Goal: Find specific page/section: Find specific page/section

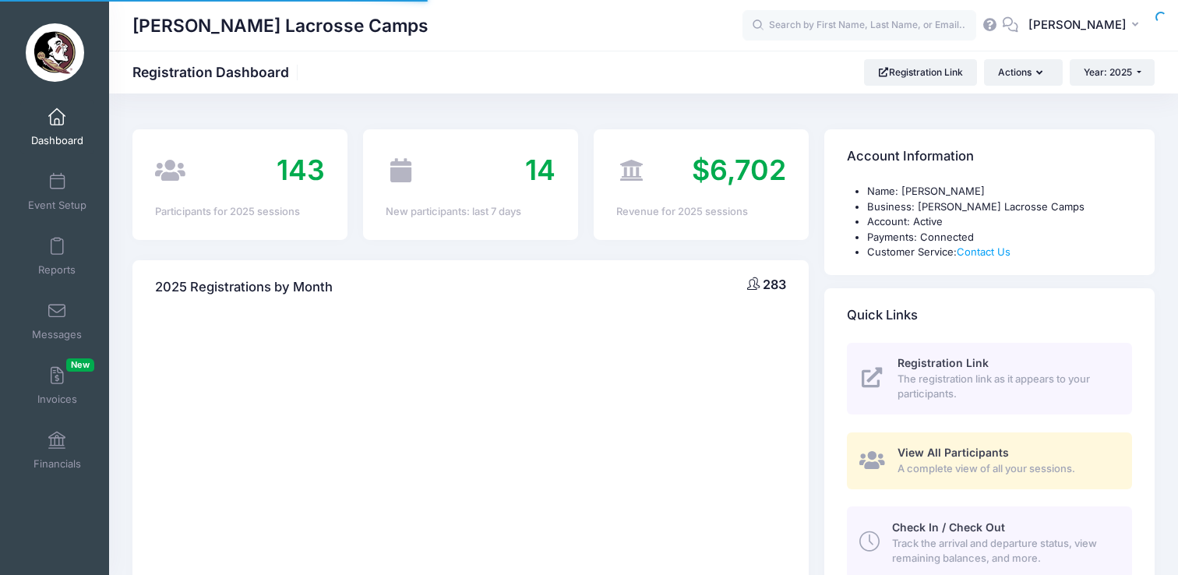
select select
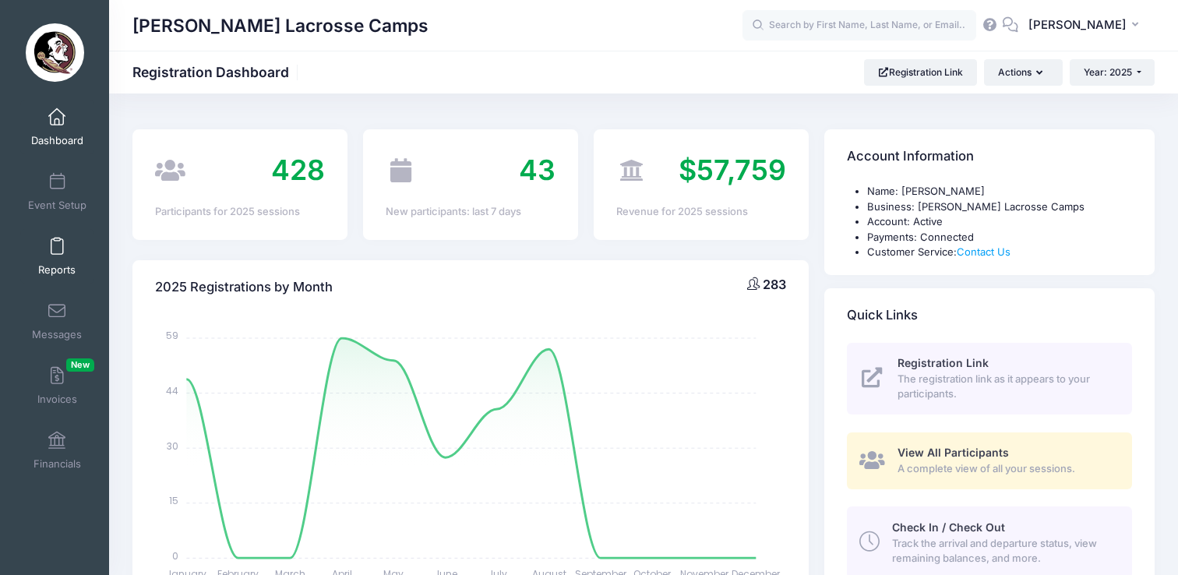
click at [62, 257] on link "Reports" at bounding box center [57, 256] width 74 height 55
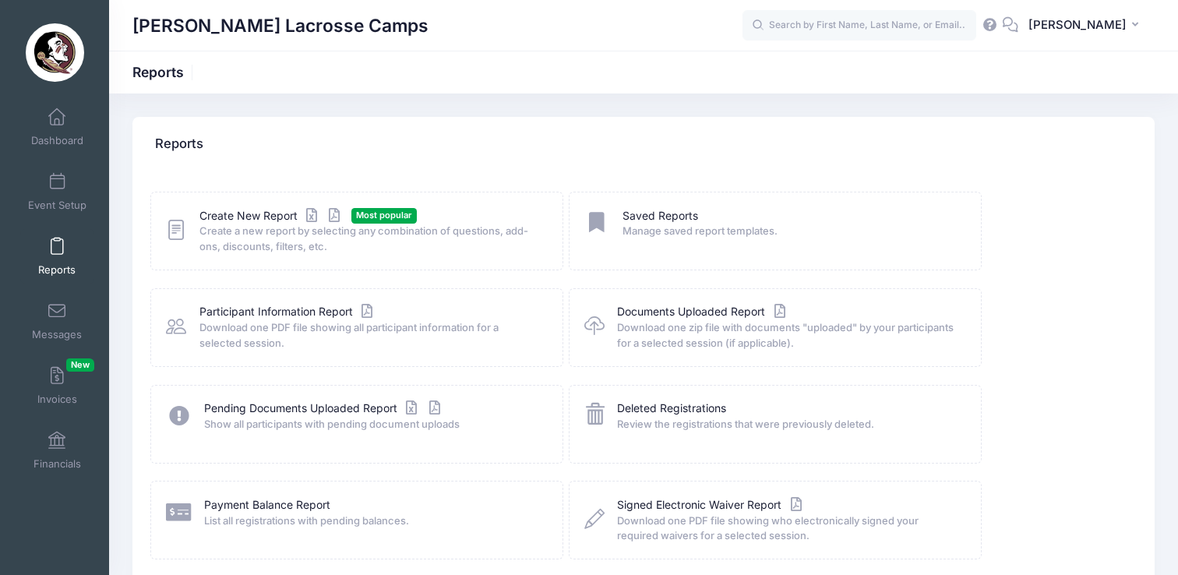
click at [177, 234] on icon at bounding box center [176, 230] width 20 height 24
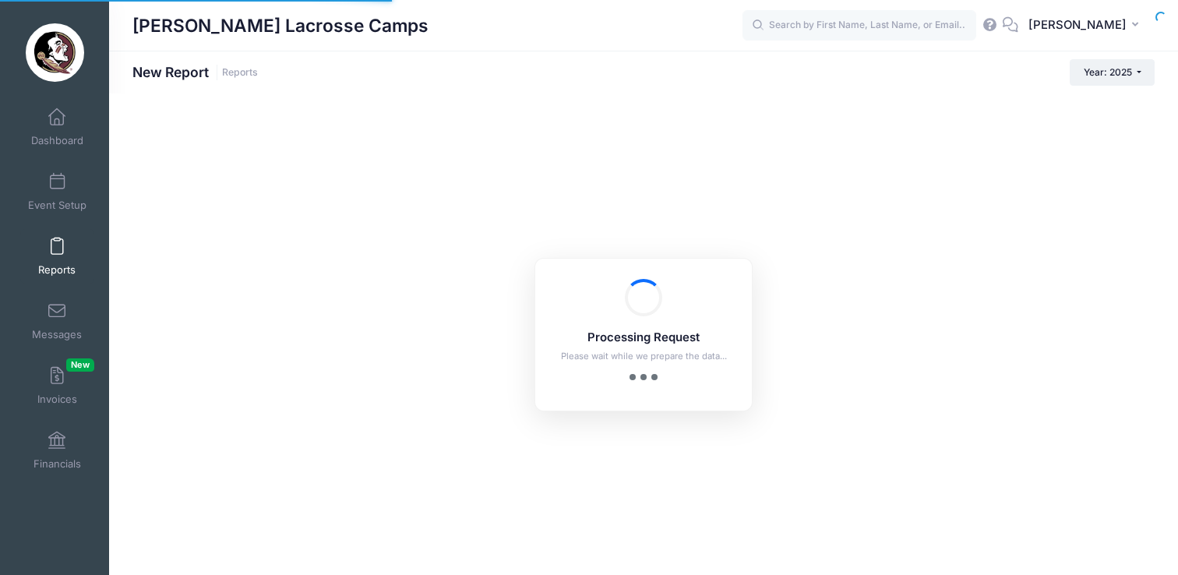
checkbox input "true"
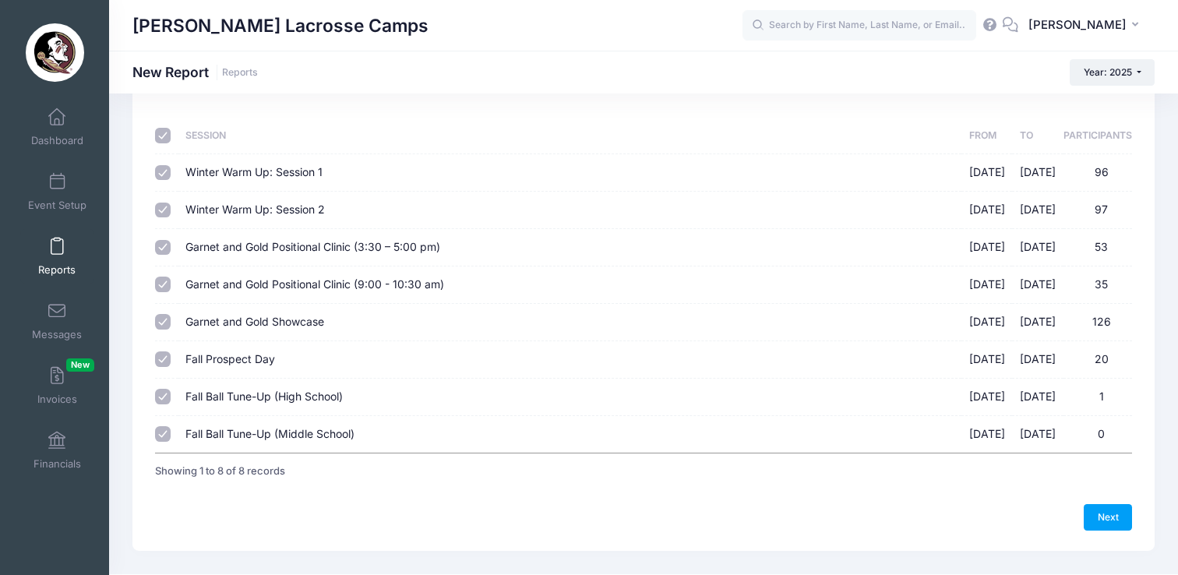
scroll to position [50, 0]
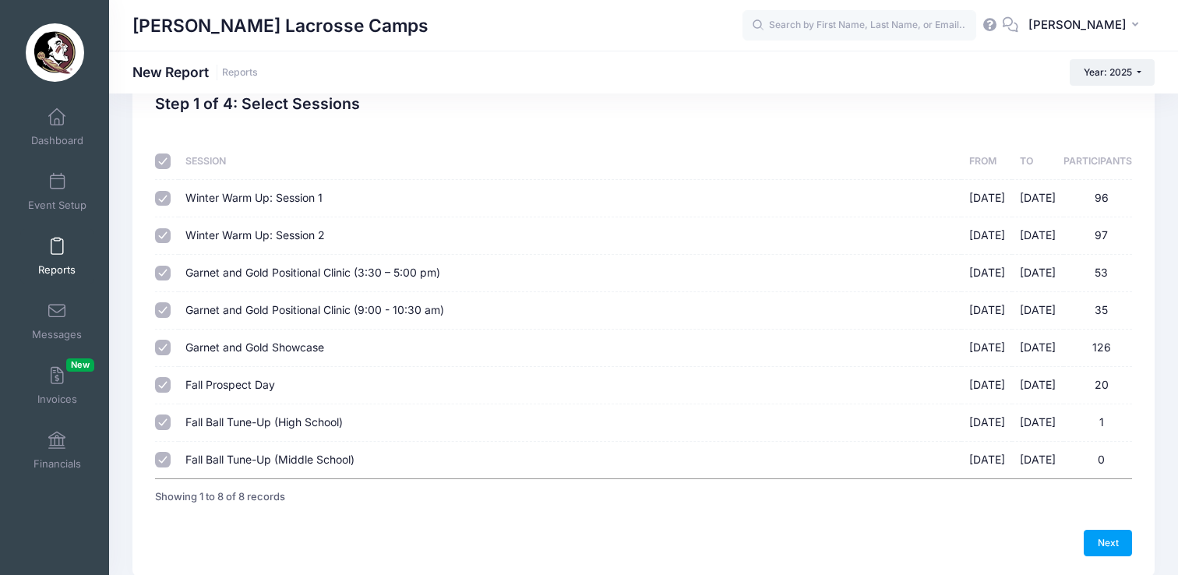
click at [369, 355] on td "Garnet and Gold Showcase 08/17/2025 - 08/17/2025 126" at bounding box center [569, 348] width 783 height 37
click at [257, 344] on span "Garnet and Gold Showcase" at bounding box center [254, 346] width 139 height 13
click at [171, 344] on input "Garnet and Gold Showcase 08/17/2025 - 08/17/2025 126" at bounding box center [163, 348] width 16 height 16
click at [157, 353] on input "Garnet and Gold Showcase 08/17/2025 - 08/17/2025 126" at bounding box center [163, 348] width 16 height 16
checkbox input "true"
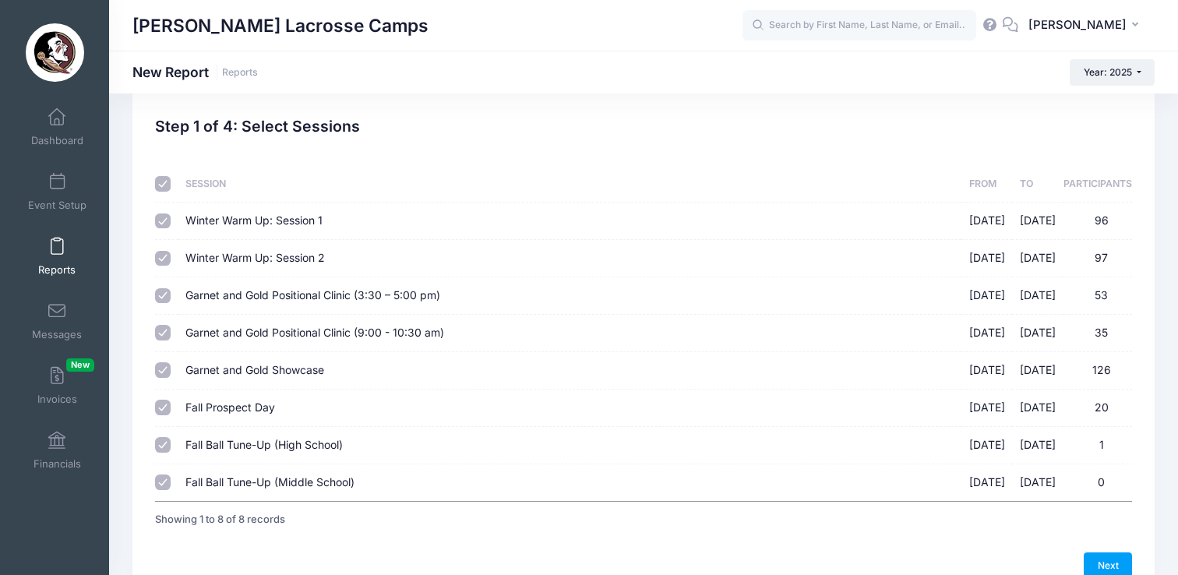
scroll to position [12, 0]
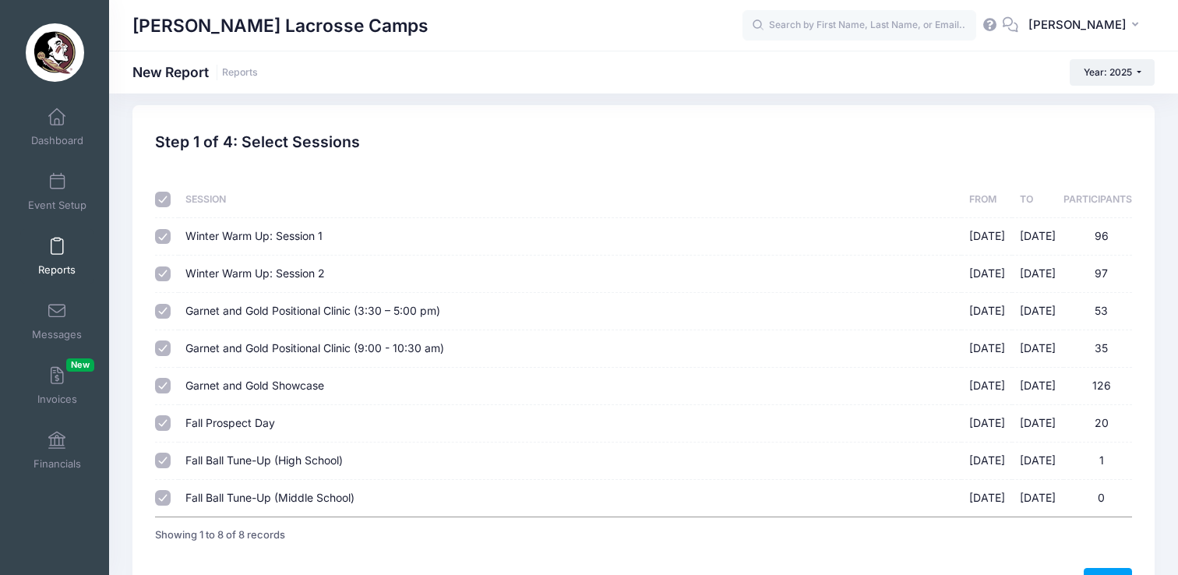
click at [157, 201] on input "checkbox" at bounding box center [163, 200] width 16 height 16
checkbox input "false"
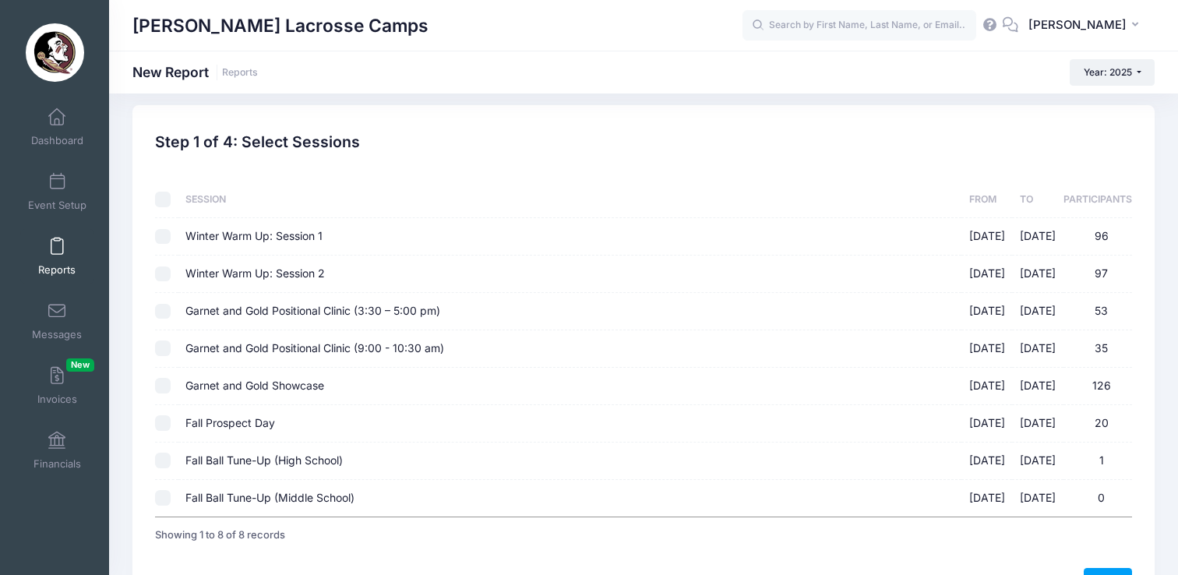
checkbox input "false"
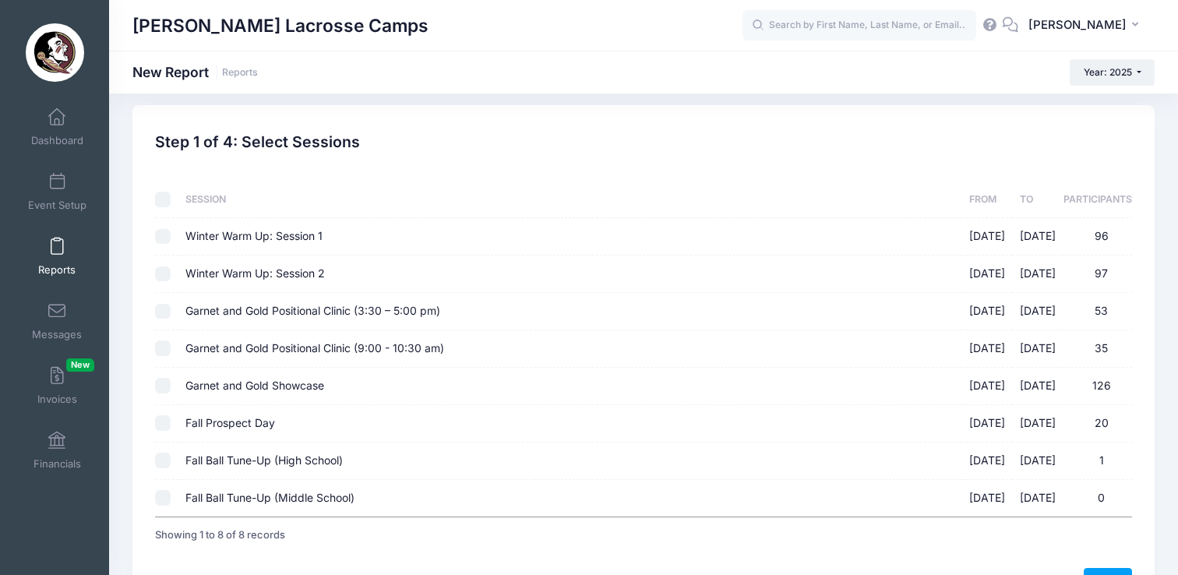
click at [168, 385] on input "Garnet and Gold Showcase 08/17/2025 - 08/17/2025 126" at bounding box center [163, 386] width 16 height 16
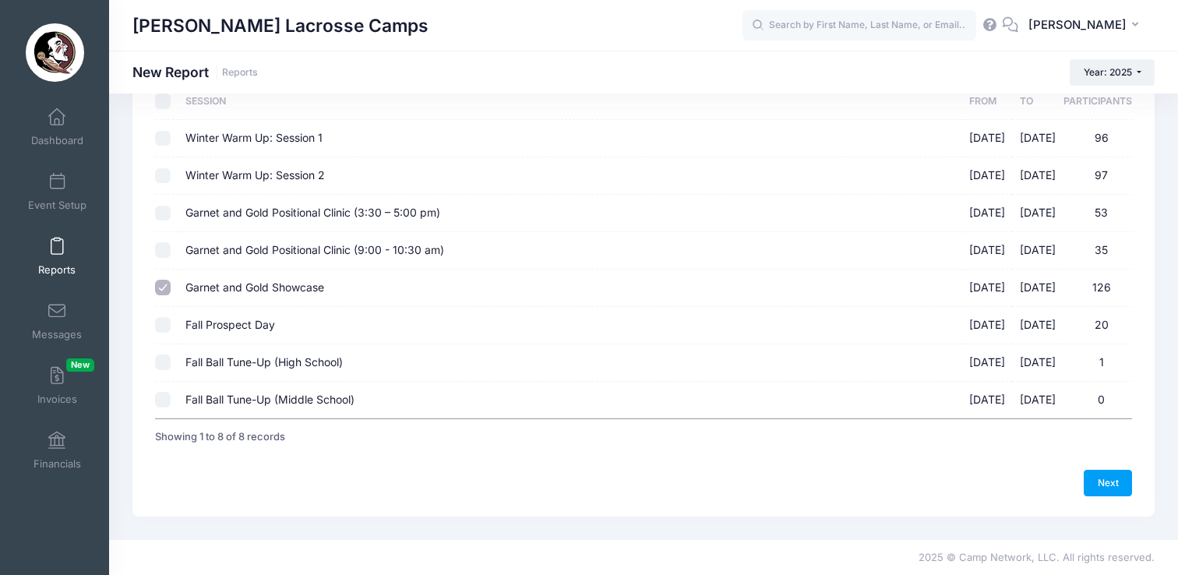
click at [168, 287] on input "Garnet and Gold Showcase 08/17/2025 - 08/17/2025 126" at bounding box center [163, 288] width 16 height 16
click at [223, 287] on span "Garnet and Gold Showcase" at bounding box center [254, 286] width 139 height 13
click at [171, 287] on input "Garnet and Gold Showcase 08/17/2025 - 08/17/2025 126" at bounding box center [163, 288] width 16 height 16
checkbox input "true"
click at [1109, 481] on link "Next" at bounding box center [1108, 483] width 48 height 26
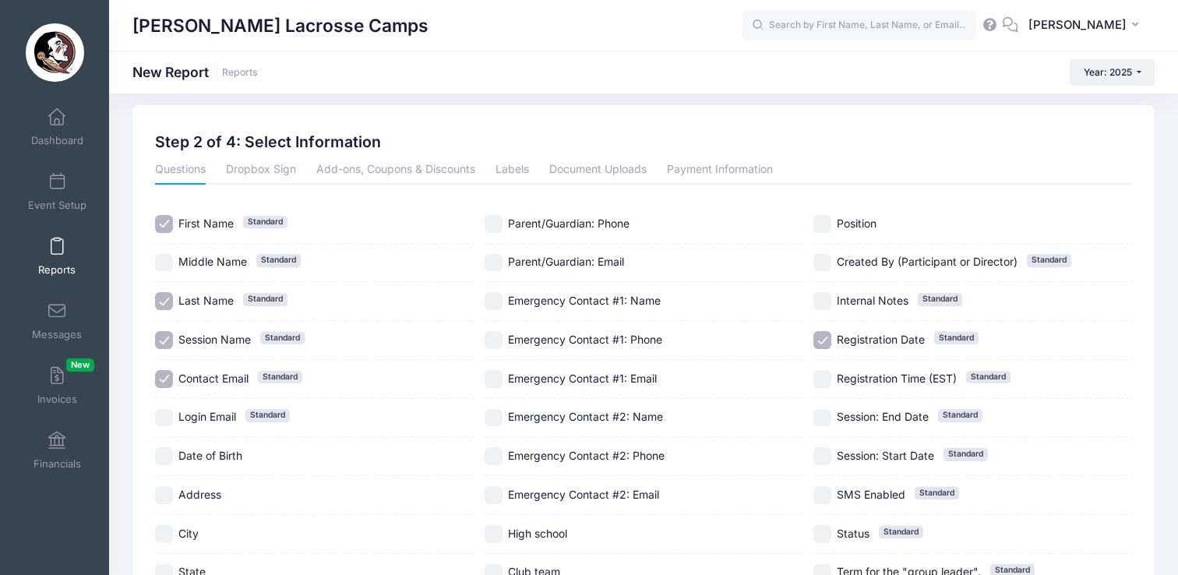
scroll to position [2, 0]
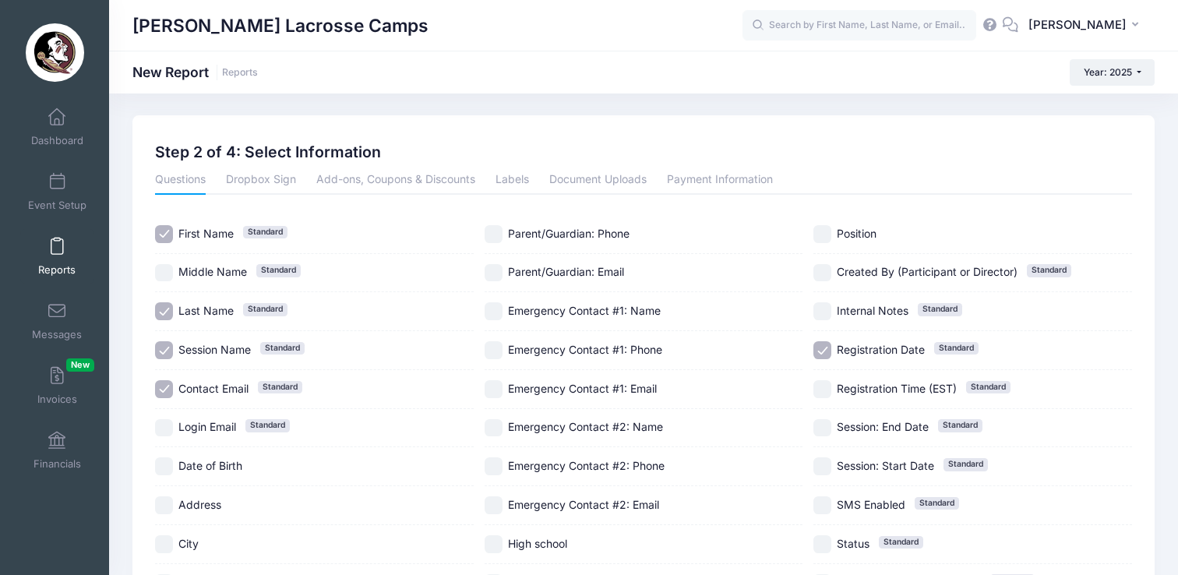
click at [56, 257] on link "Reports" at bounding box center [57, 256] width 74 height 55
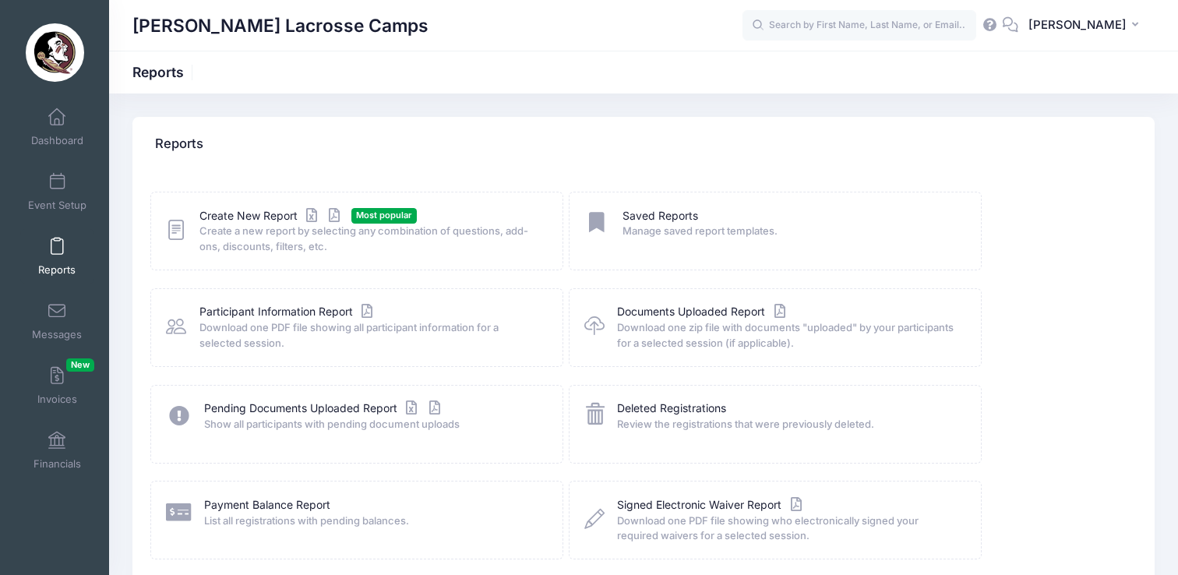
click at [182, 228] on icon at bounding box center [176, 230] width 20 height 24
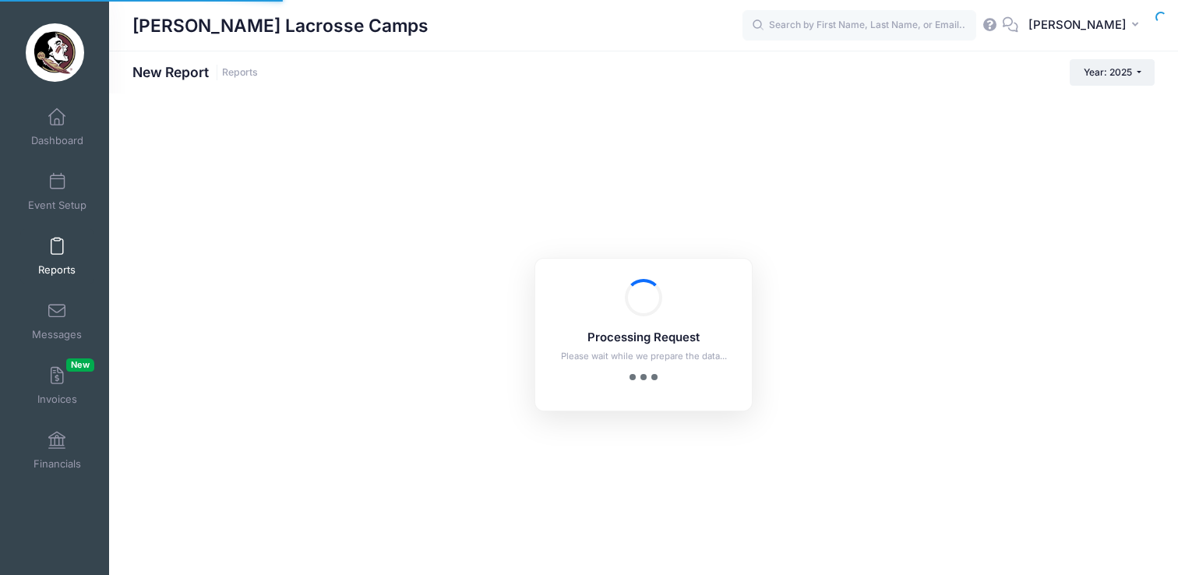
checkbox input "true"
click at [65, 127] on link "Dashboard" at bounding box center [57, 127] width 74 height 55
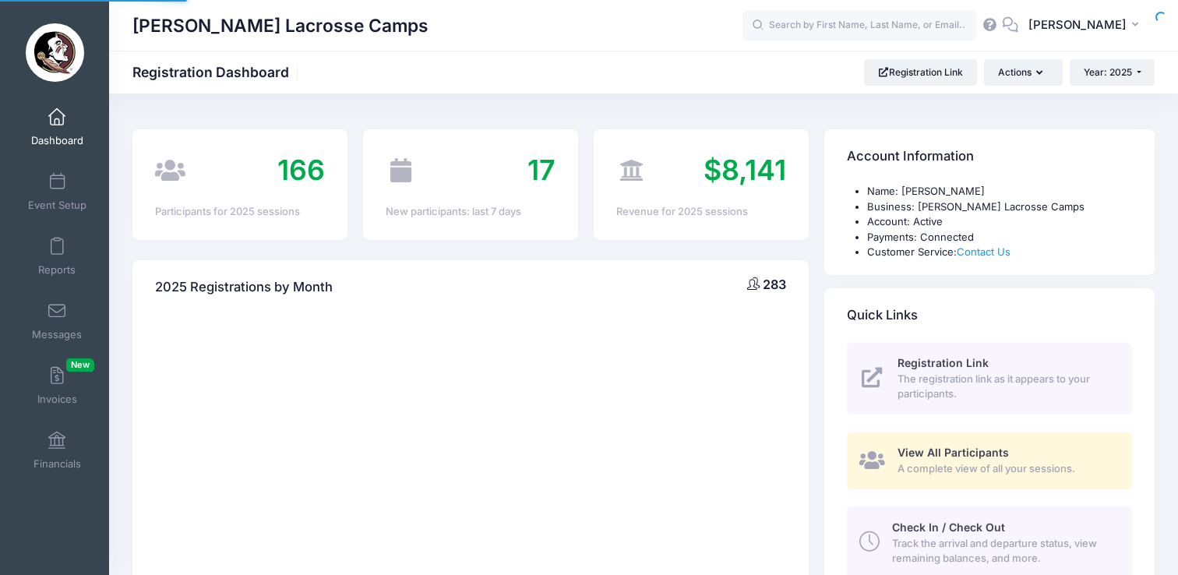
select select
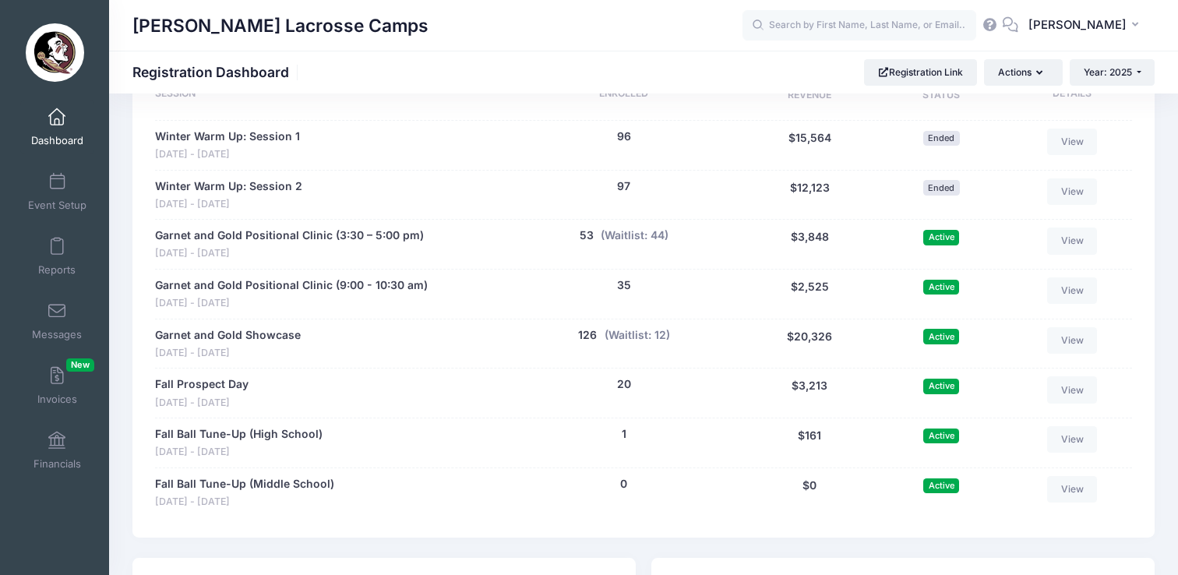
scroll to position [768, 0]
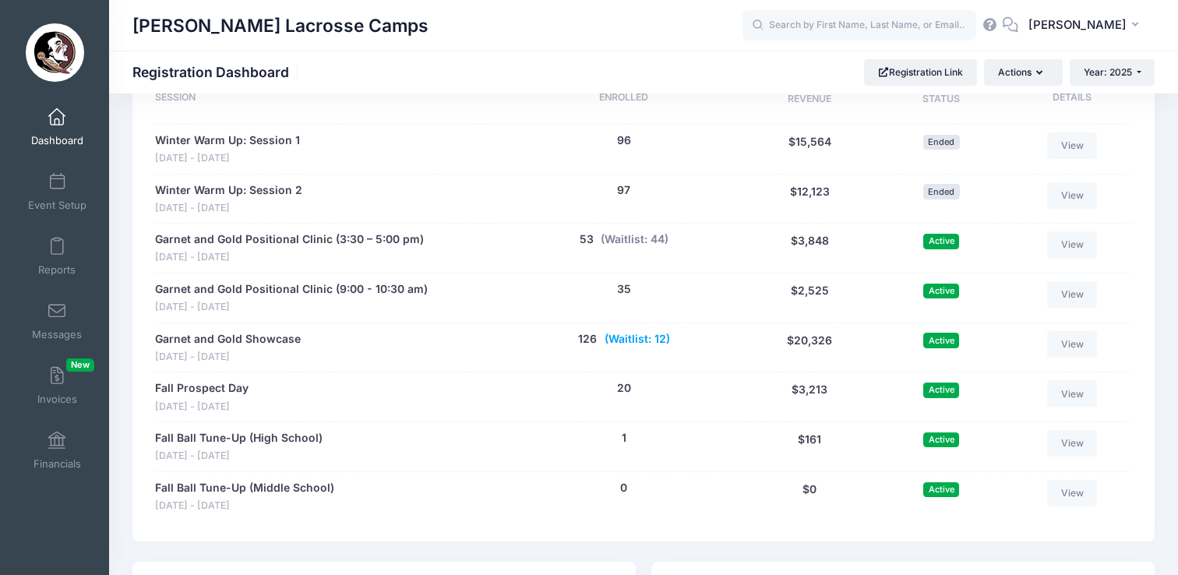
click at [637, 338] on button "(Waitlist: 12)" at bounding box center [637, 339] width 65 height 16
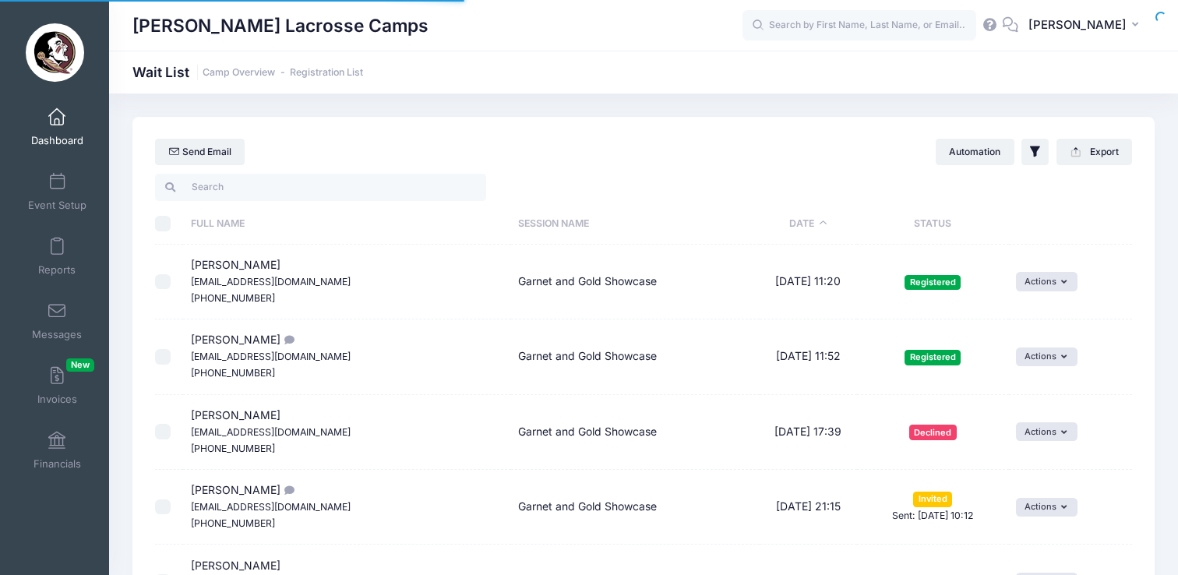
select select "50"
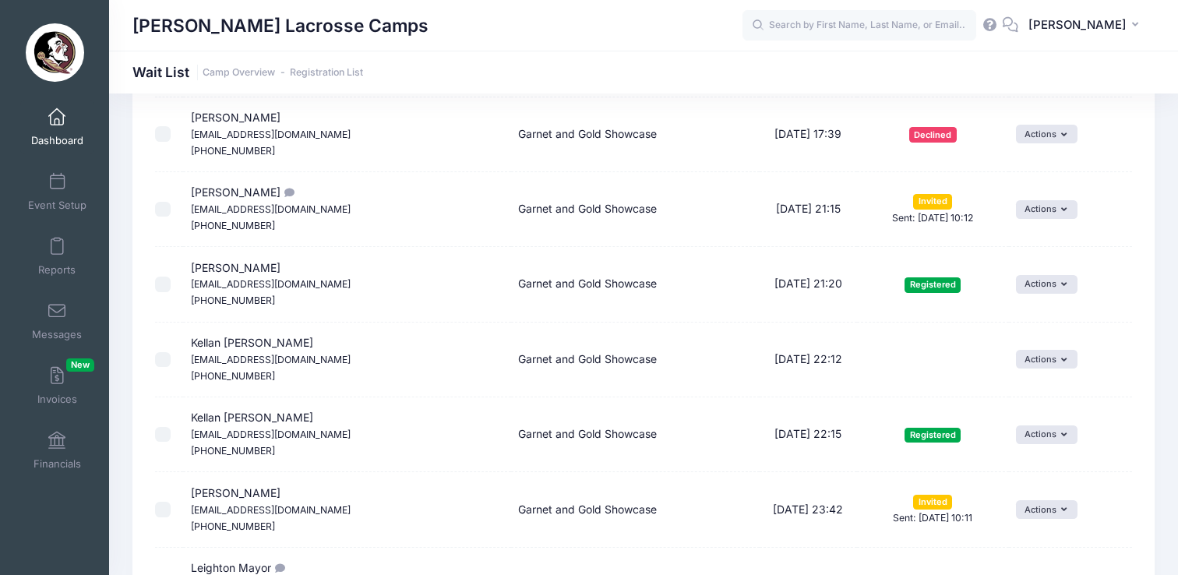
scroll to position [297, 0]
